Goal: Find specific page/section: Find specific page/section

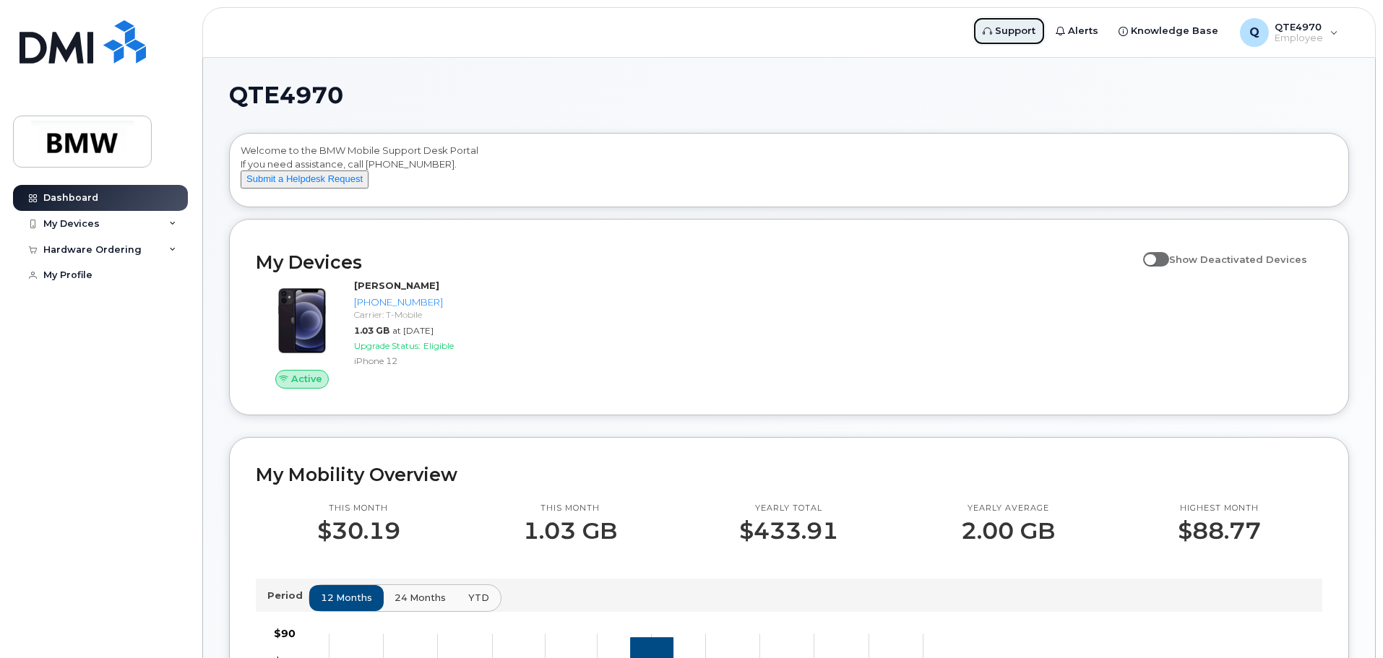
click at [1028, 31] on span "Support" at bounding box center [1015, 31] width 40 height 14
click at [171, 223] on icon at bounding box center [172, 223] width 7 height 7
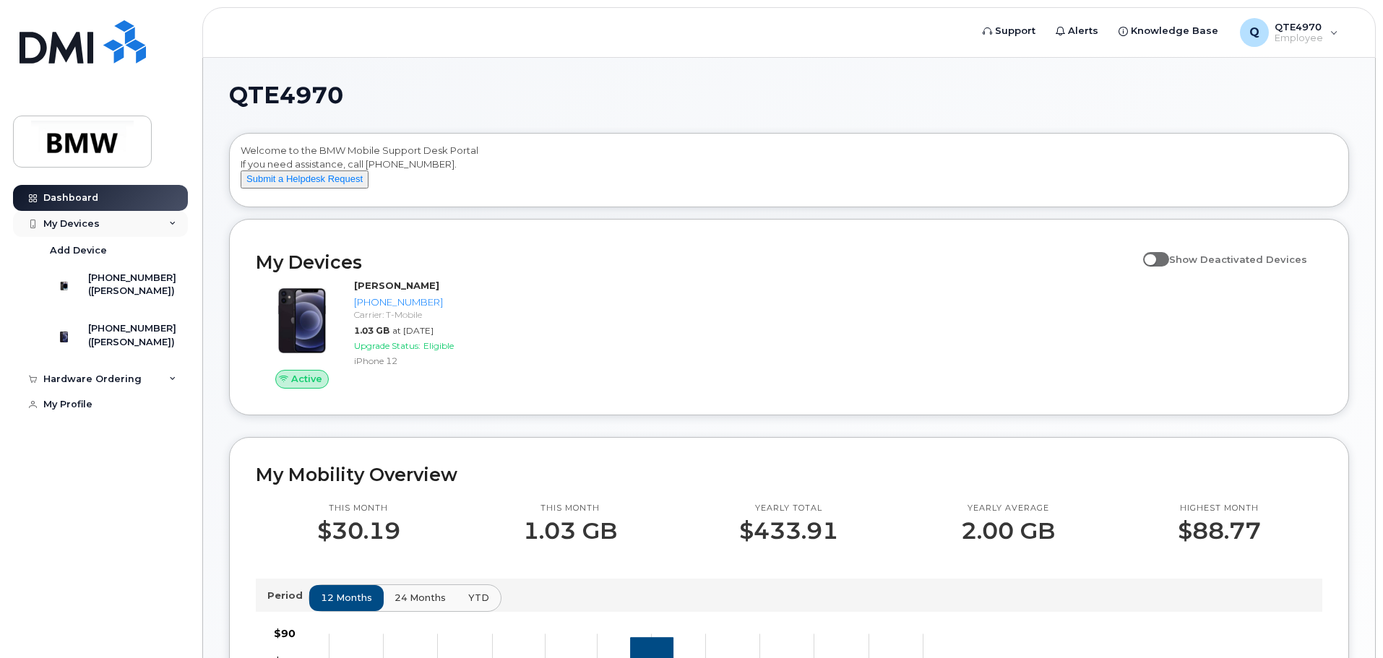
click at [171, 222] on icon at bounding box center [172, 223] width 7 height 7
click at [130, 254] on div "Hardware Ordering" at bounding box center [92, 250] width 98 height 12
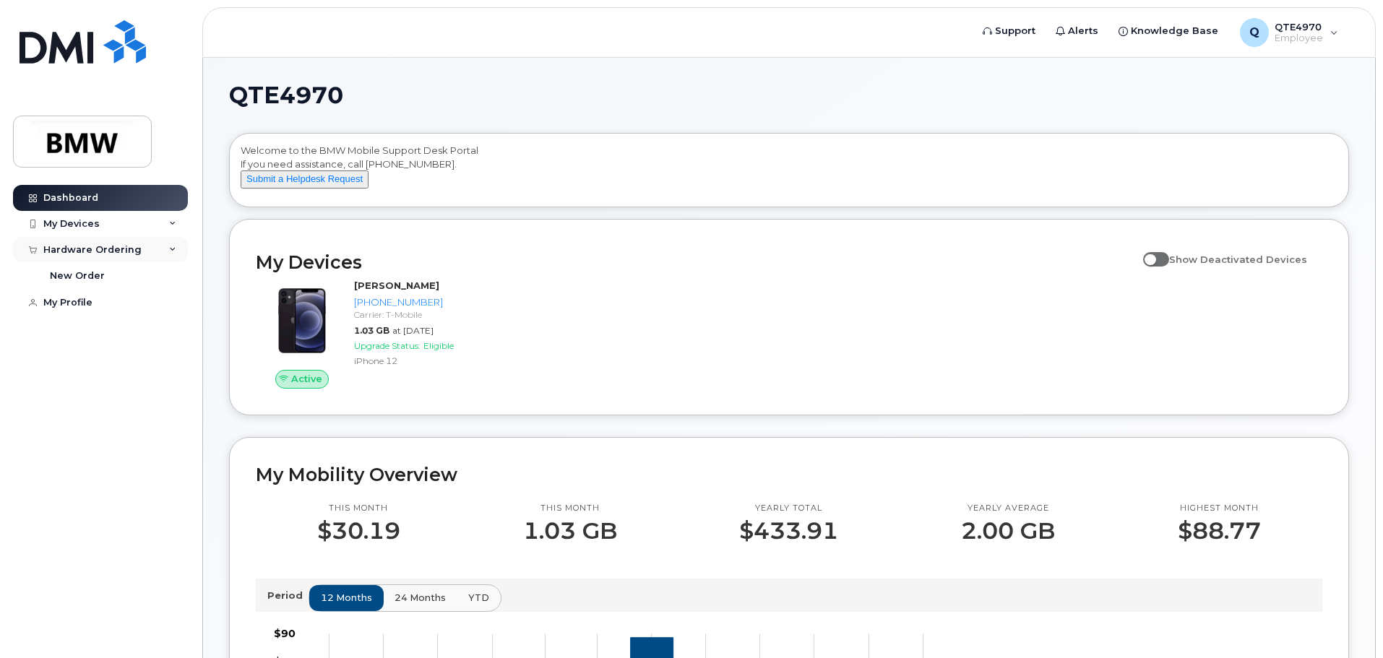
click at [130, 254] on div "Hardware Ordering" at bounding box center [92, 250] width 98 height 12
click at [112, 277] on link "My Profile" at bounding box center [100, 275] width 175 height 26
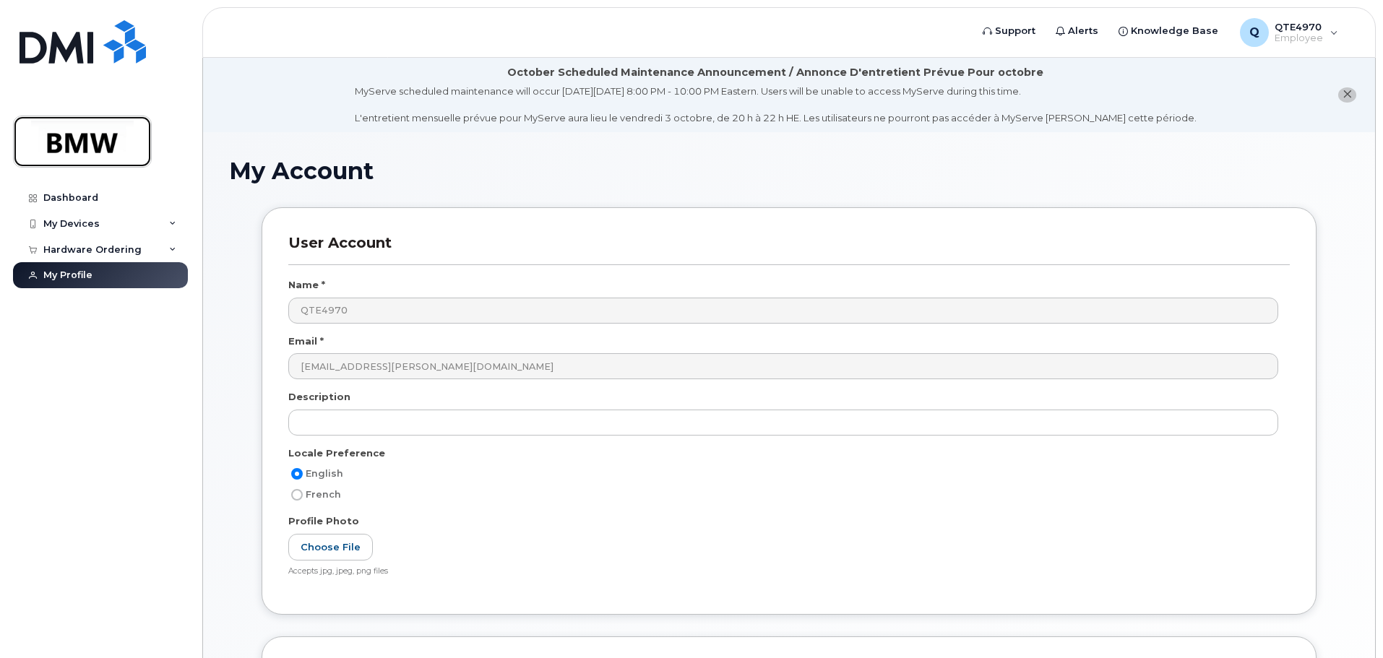
click at [48, 160] on img at bounding box center [82, 142] width 111 height 42
